Goal: Find specific page/section: Find specific page/section

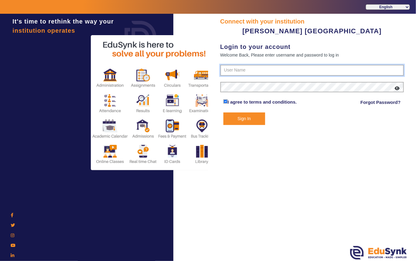
type input "7685859009"
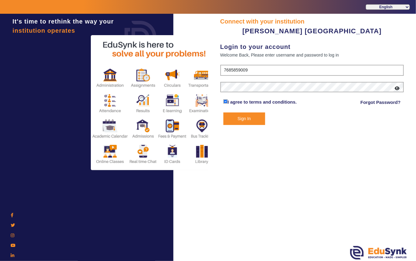
click at [242, 118] on button "Sign In" at bounding box center [245, 118] width 42 height 13
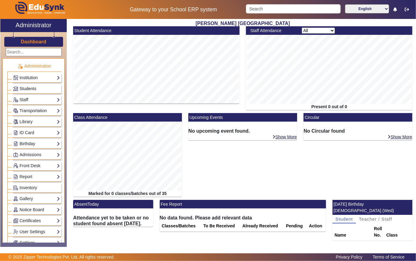
click at [29, 88] on span "Students" at bounding box center [28, 88] width 17 height 5
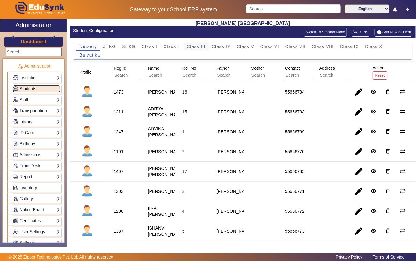
click at [195, 44] on span "Class III" at bounding box center [196, 46] width 19 height 4
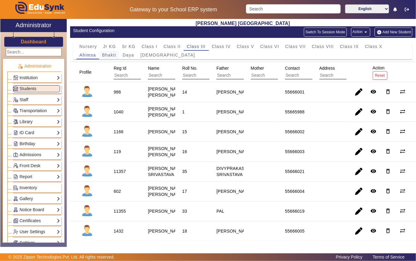
click at [109, 56] on span "Bhakti" at bounding box center [109, 55] width 14 height 4
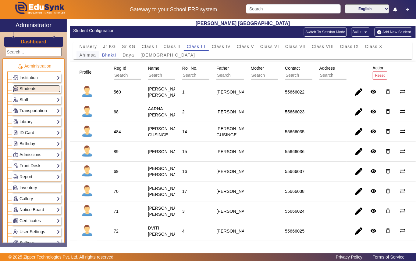
click at [92, 54] on span "Ahimsa" at bounding box center [88, 55] width 16 height 4
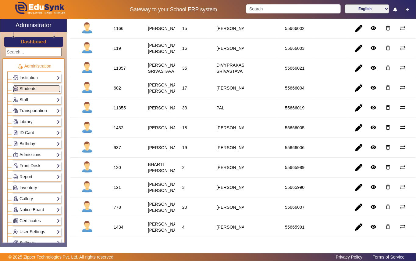
scroll to position [122, 0]
